Goal: Use online tool/utility: Utilize a website feature to perform a specific function

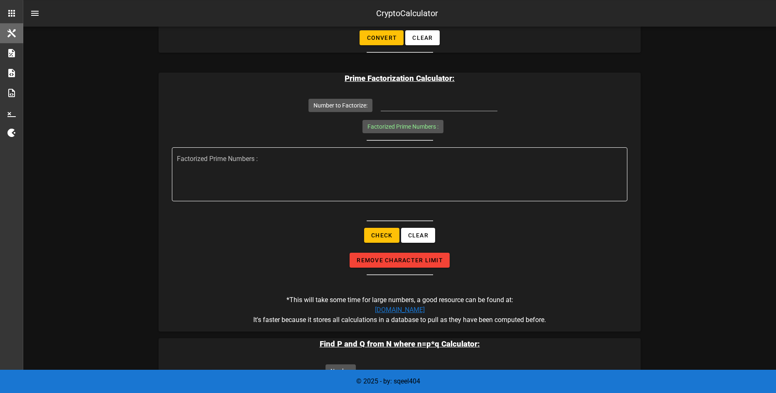
scroll to position [932, 0]
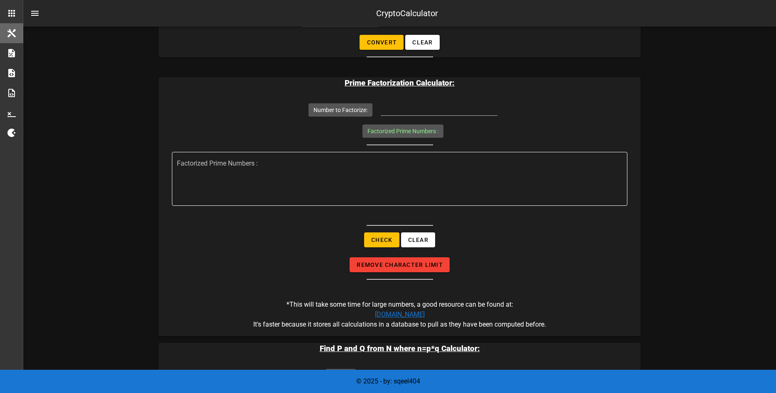
click at [366, 176] on textarea "Factorized Prime Numbers :" at bounding box center [402, 181] width 451 height 50
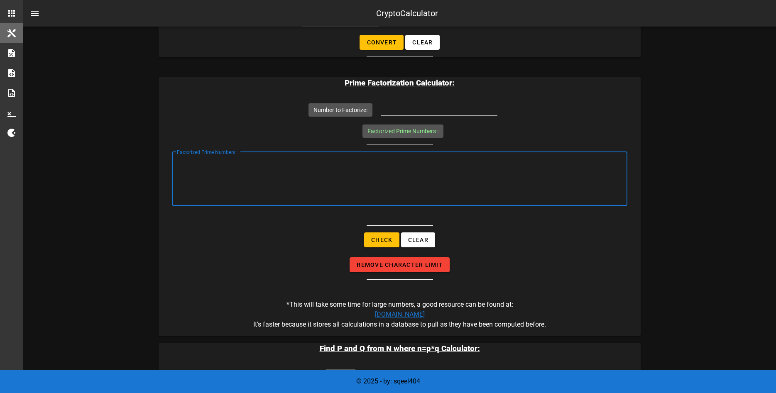
click at [378, 115] on div "Number to Factorize:" at bounding box center [400, 110] width 456 height 29
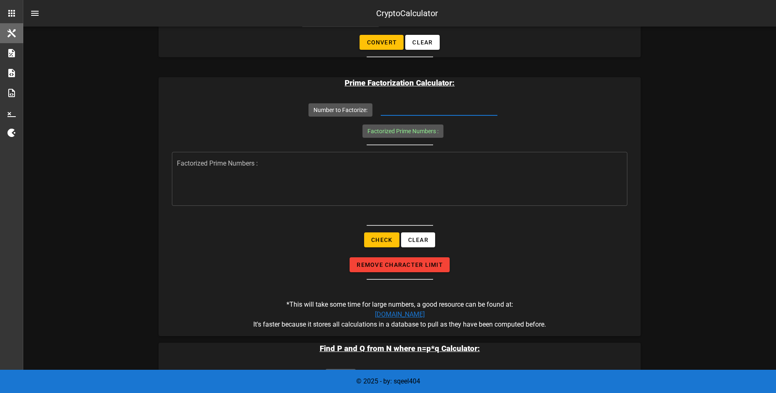
click at [392, 109] on input "Number to Factorize:" at bounding box center [439, 108] width 117 height 13
paste input "1259310069...07<309>"
drag, startPoint x: 388, startPoint y: 111, endPoint x: 345, endPoint y: 114, distance: 42.5
click at [381, 114] on input "1259310069...07<309>" at bounding box center [439, 108] width 117 height 13
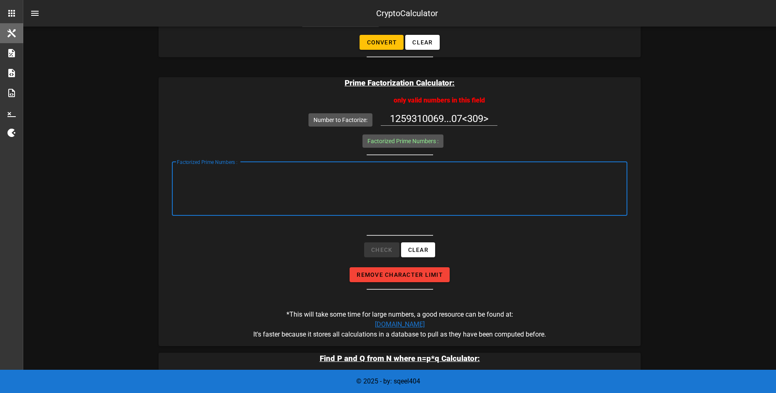
click at [233, 185] on textarea "Factorized Prime Numbers :" at bounding box center [402, 191] width 451 height 50
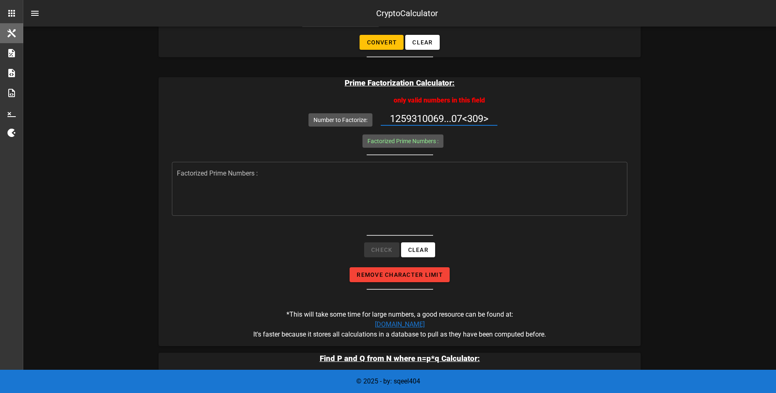
click at [417, 120] on input "1259310069...07<309>" at bounding box center [439, 118] width 117 height 13
paste input "8517581412148059095287690406176289275427846361522058449684697979642078745866056…"
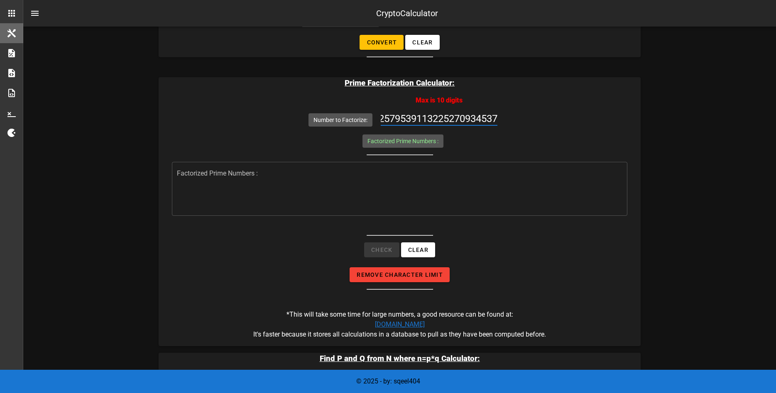
type input "8517581412148059095287690406176289275427846361522058449684697979642078745866056…"
